Goal: Task Accomplishment & Management: Use online tool/utility

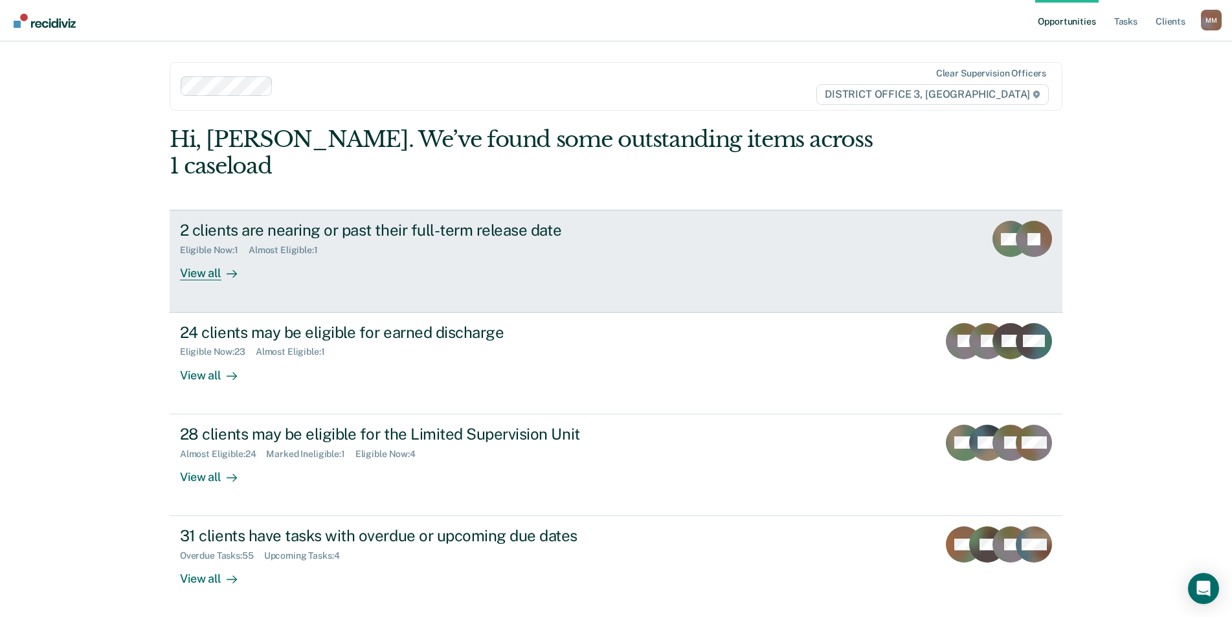
click at [221, 266] on div at bounding box center [229, 273] width 16 height 15
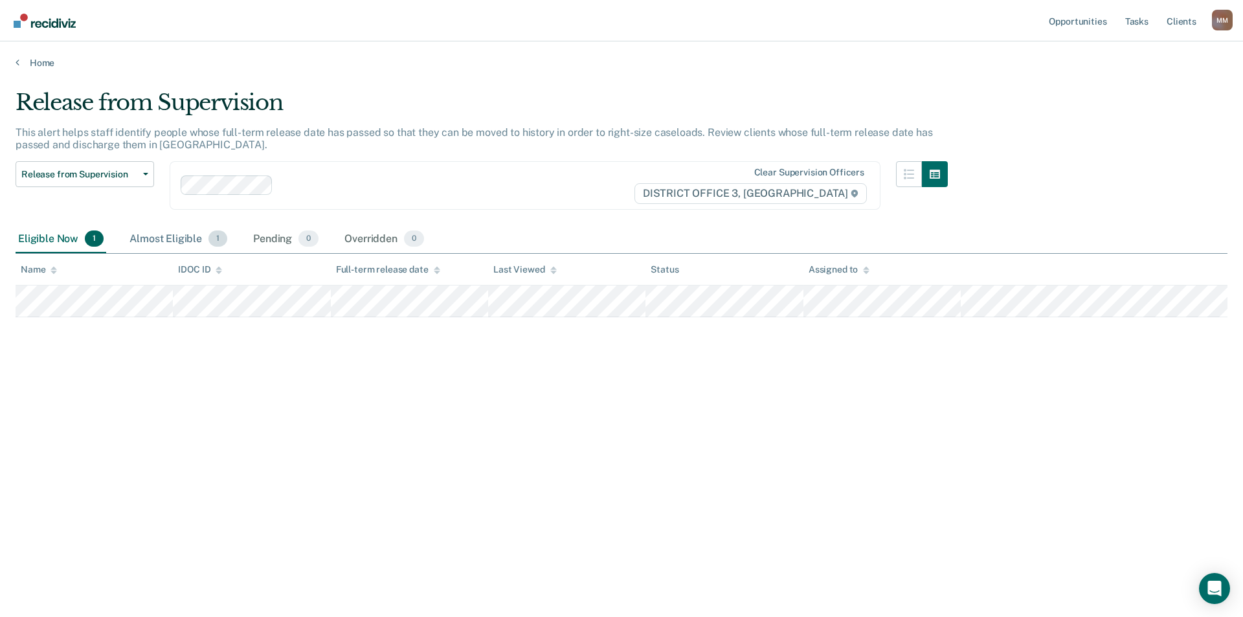
click at [144, 241] on div "Almost Eligible 1" at bounding box center [178, 239] width 103 height 28
click at [38, 183] on button "Release from Supervision" at bounding box center [85, 174] width 139 height 26
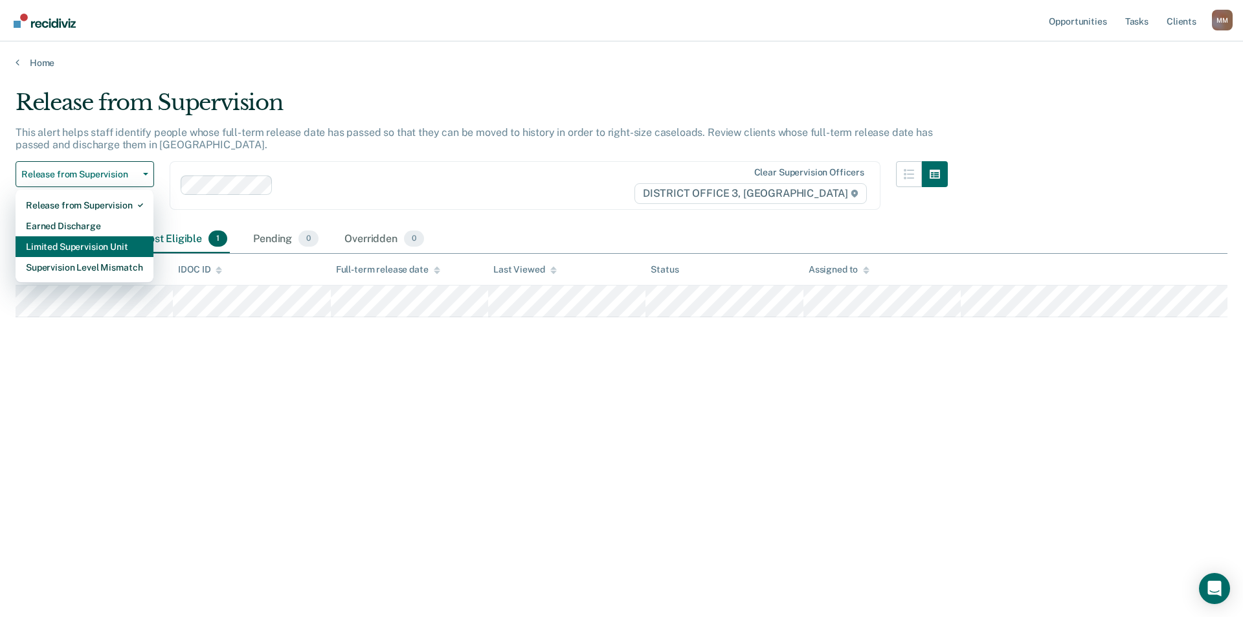
click at [52, 253] on div "Limited Supervision Unit" at bounding box center [84, 246] width 117 height 21
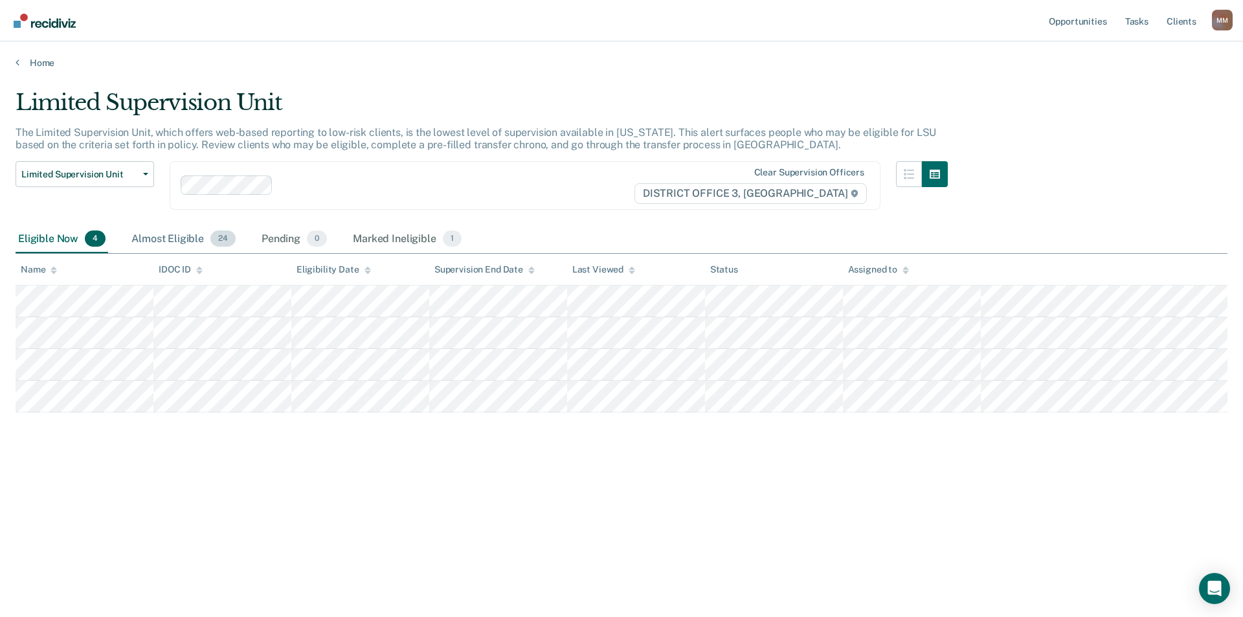
click at [168, 243] on div "Almost Eligible 24" at bounding box center [183, 239] width 109 height 28
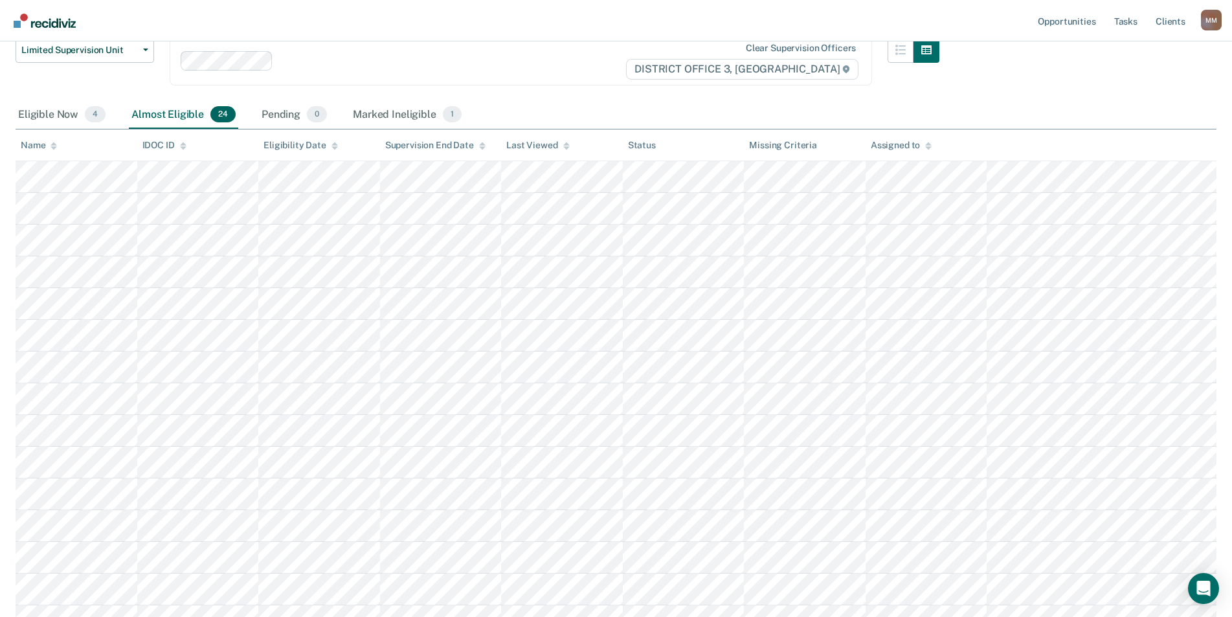
scroll to position [129, 0]
